Goal: Find specific page/section: Find specific page/section

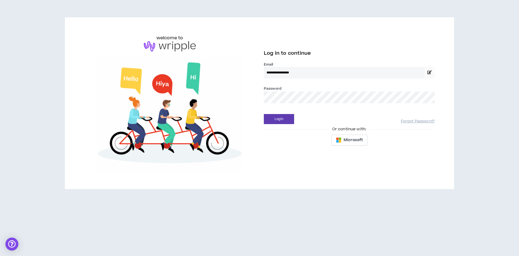
click at [264, 114] on button "Login" at bounding box center [279, 119] width 30 height 10
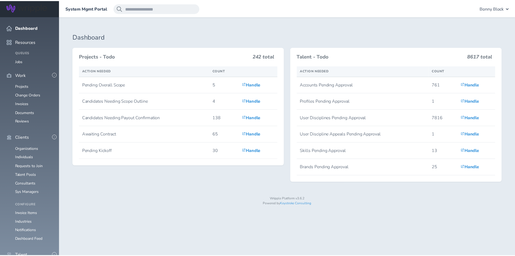
scroll to position [108, 0]
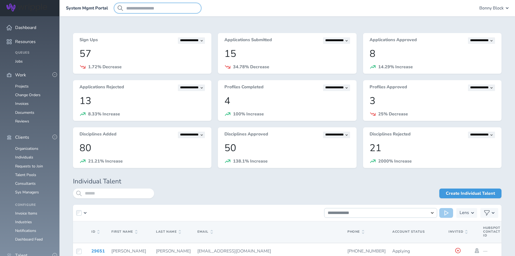
click at [145, 10] on input "search" at bounding box center [157, 8] width 87 height 10
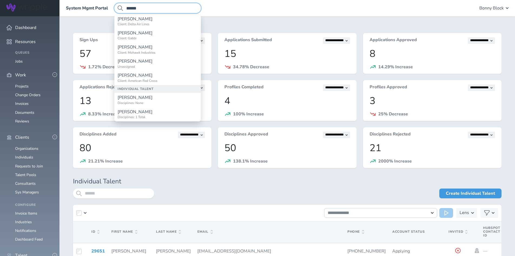
scroll to position [81, 0]
type input "******"
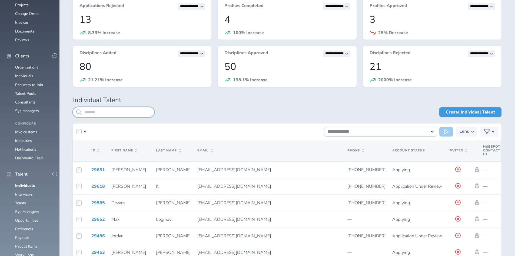
click at [100, 111] on input "search" at bounding box center [113, 112] width 81 height 10
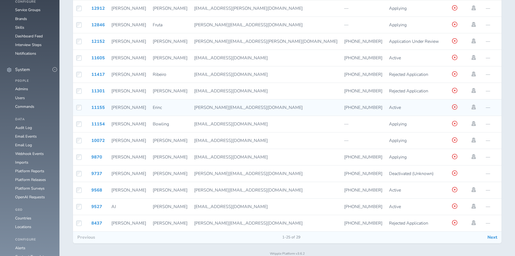
scroll to position [433, 0]
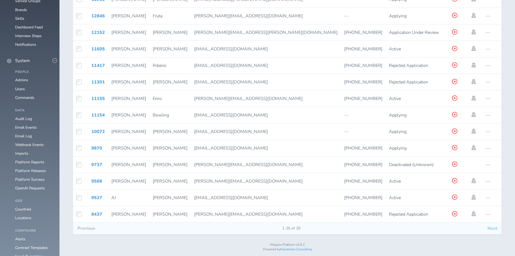
type input "******"
click at [492, 230] on button "Next" at bounding box center [492, 227] width 18 height 11
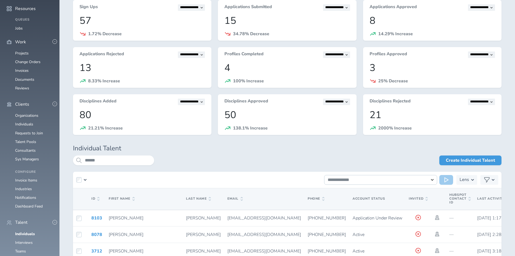
scroll to position [96, 0]
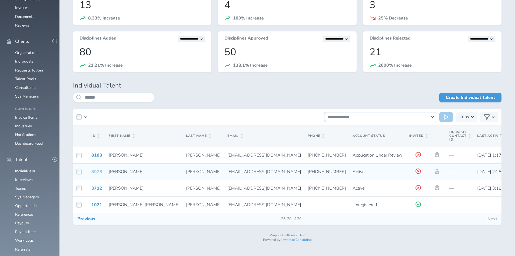
click at [99, 170] on link "8078" at bounding box center [96, 171] width 11 height 6
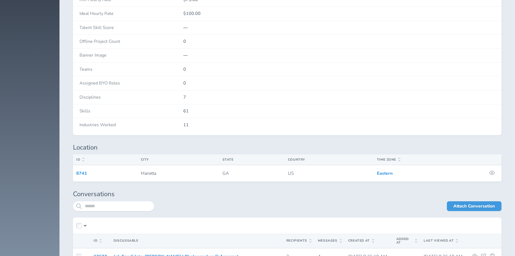
scroll to position [1027, 0]
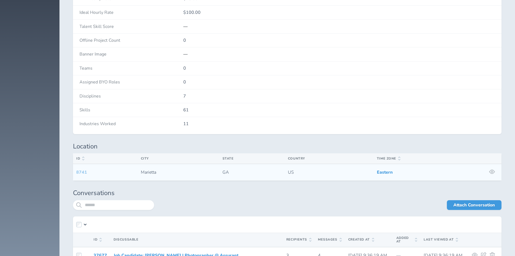
click at [81, 170] on link "8741" at bounding box center [81, 172] width 11 height 6
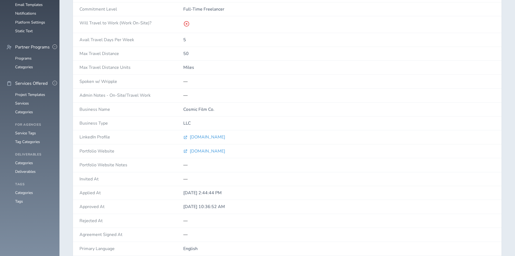
scroll to position [730, 0]
